Goal: Task Accomplishment & Management: Use online tool/utility

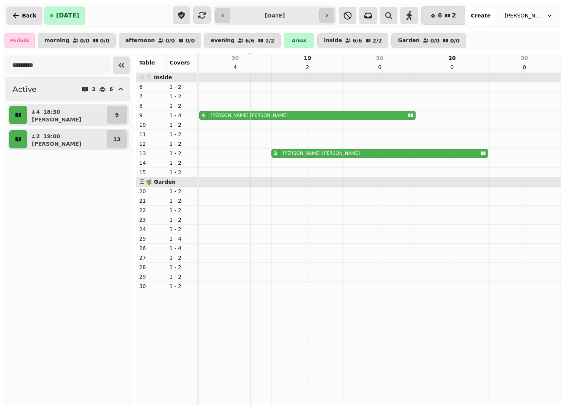
click at [13, 15] on icon "button" at bounding box center [16, 16] width 8 height 8
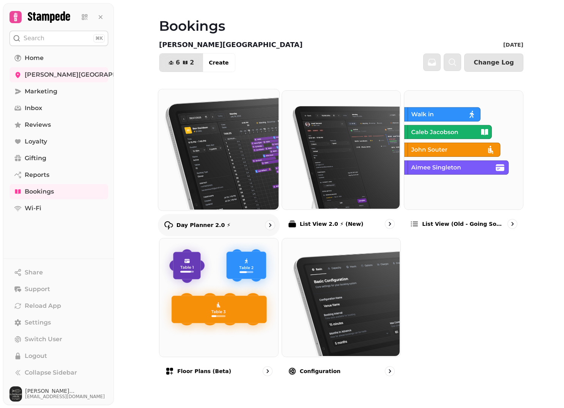
click at [221, 152] on img at bounding box center [217, 148] width 121 height 121
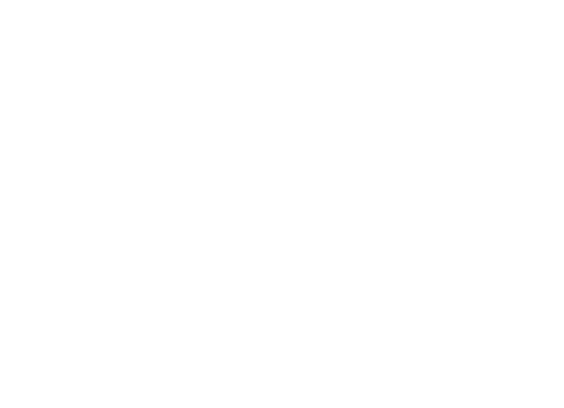
click at [221, 152] on div at bounding box center [282, 204] width 564 height 408
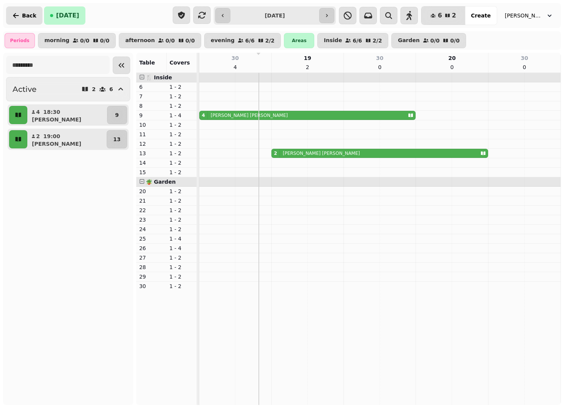
click at [22, 16] on span "Back" at bounding box center [29, 15] width 14 height 5
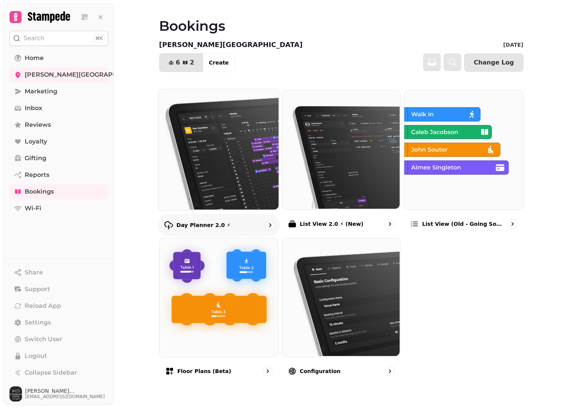
click at [199, 141] on img at bounding box center [217, 148] width 121 height 121
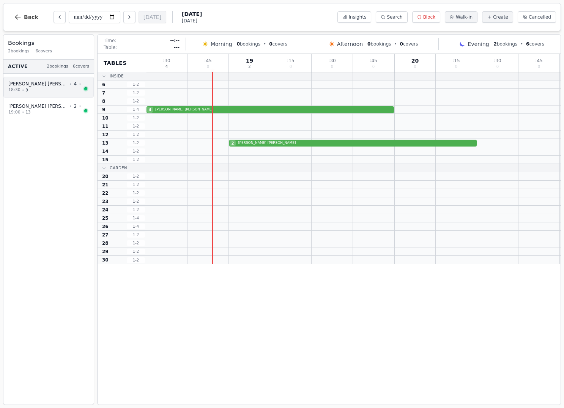
click at [51, 87] on div "18:30 • 9" at bounding box center [44, 90] width 73 height 6
select select "****"
select select "*"
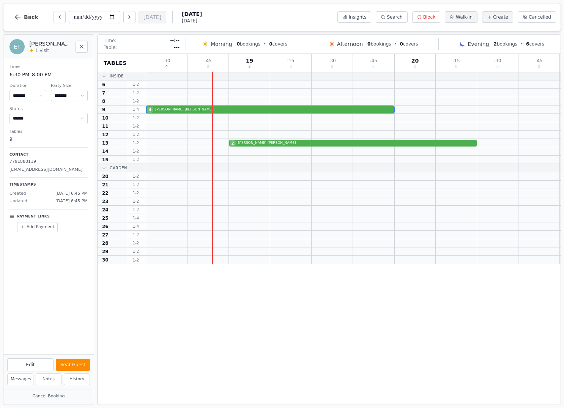
click at [76, 366] on button "Seat Guest" at bounding box center [73, 365] width 34 height 12
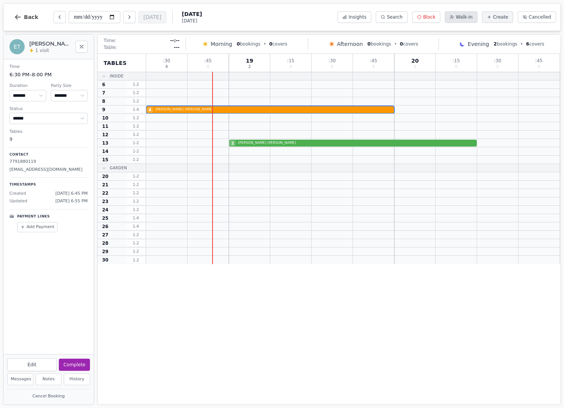
click at [458, 19] on button "Walk-in" at bounding box center [461, 16] width 33 height 11
select select "*"
select select "****"
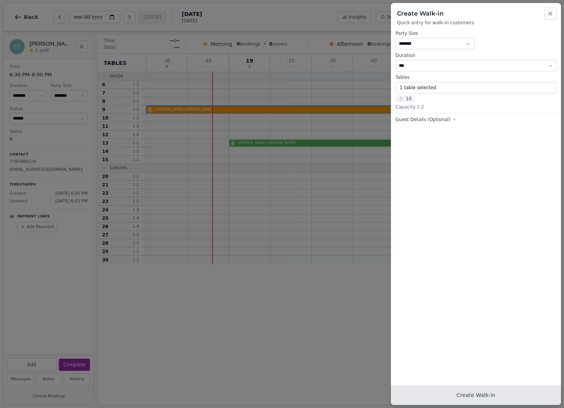
click at [468, 397] on button "Create Walk-in" at bounding box center [476, 395] width 170 height 20
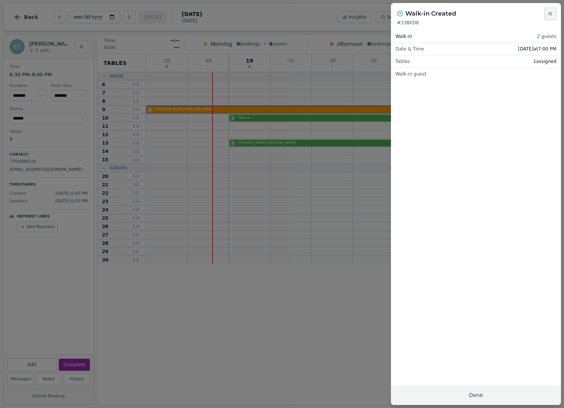
click at [547, 12] on icon "button" at bounding box center [550, 14] width 6 height 6
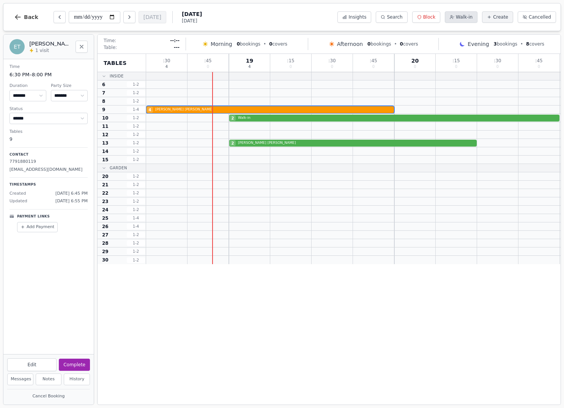
click at [458, 18] on button "Walk-in" at bounding box center [461, 16] width 33 height 11
select select "*"
select select "****"
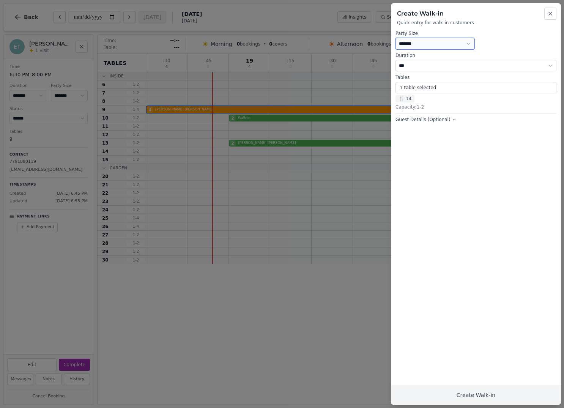
select select "*"
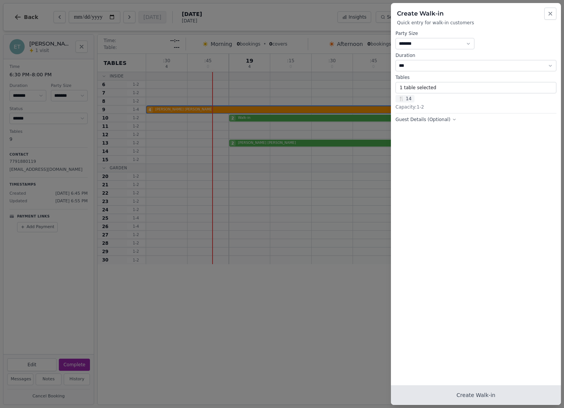
click at [481, 397] on button "Create Walk-in" at bounding box center [476, 395] width 170 height 20
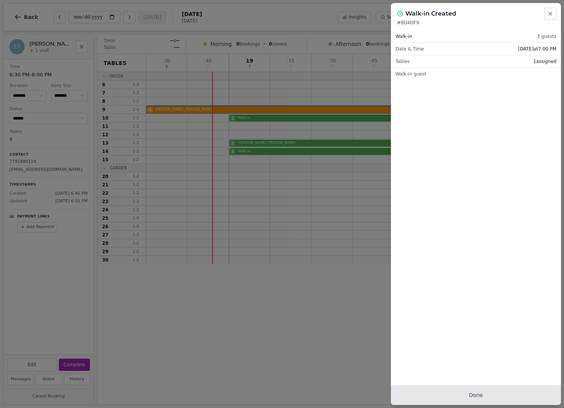
click at [466, 391] on button "Done" at bounding box center [476, 395] width 170 height 20
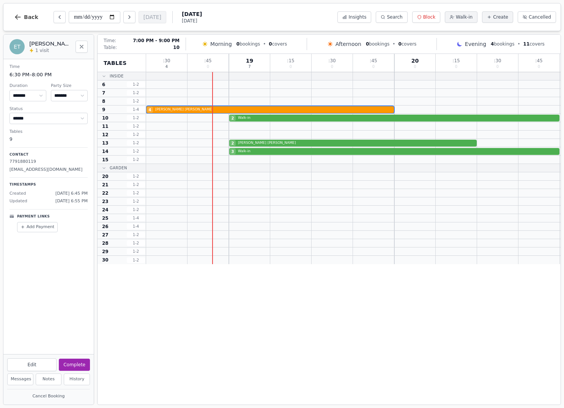
click at [272, 119] on div "2 Walk-in" at bounding box center [353, 118] width 414 height 8
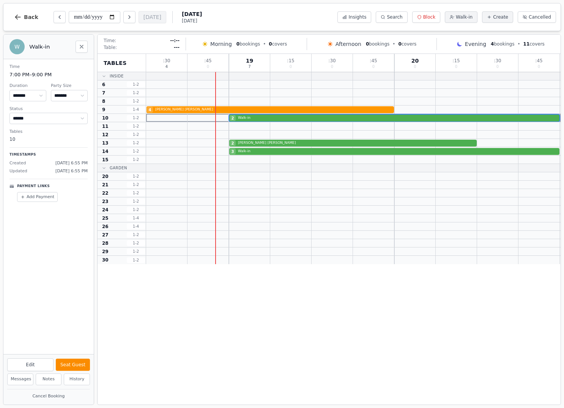
click at [76, 365] on button "Seat Guest" at bounding box center [73, 365] width 34 height 12
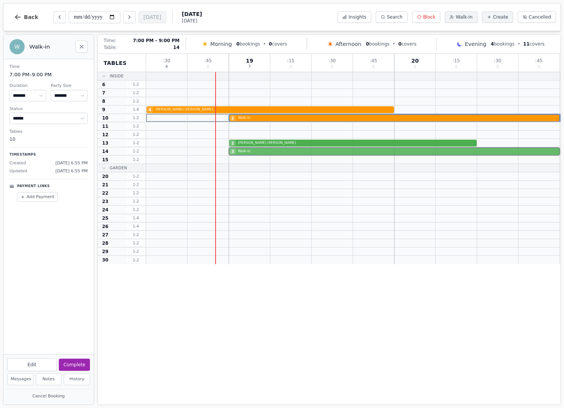
click at [255, 153] on div "3 Walk-in" at bounding box center [353, 151] width 414 height 8
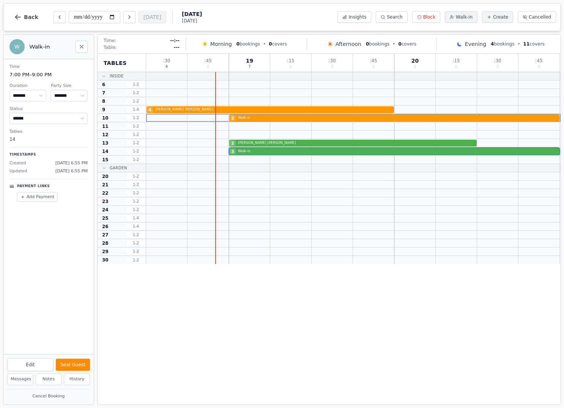
click at [73, 363] on button "Seat Guest" at bounding box center [73, 365] width 34 height 12
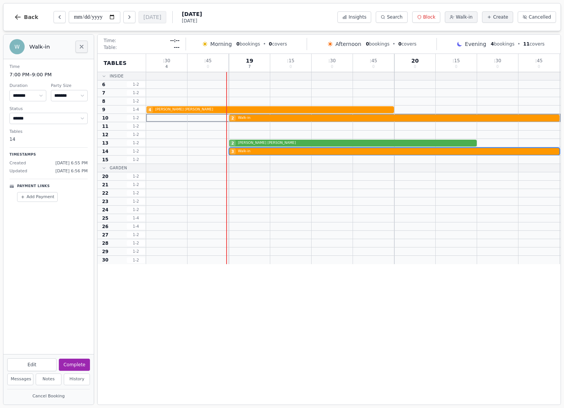
click at [78, 46] on button "Close" at bounding box center [82, 47] width 12 height 12
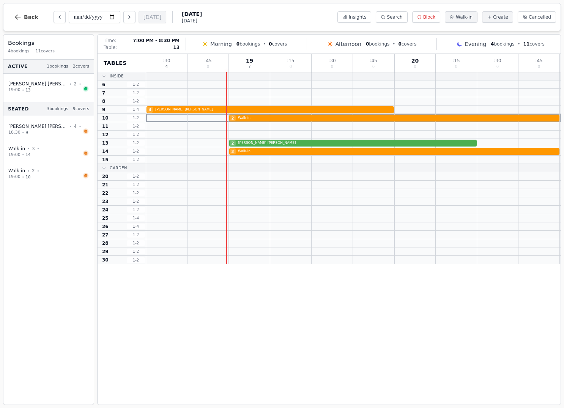
click at [249, 142] on div "2 Debra Dooley" at bounding box center [353, 143] width 414 height 8
select select "****"
select select "*"
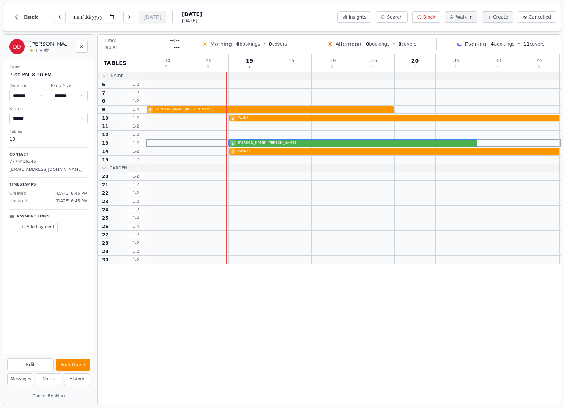
click at [72, 367] on button "Seat Guest" at bounding box center [73, 365] width 34 height 12
